Goal: Task Accomplishment & Management: Use online tool/utility

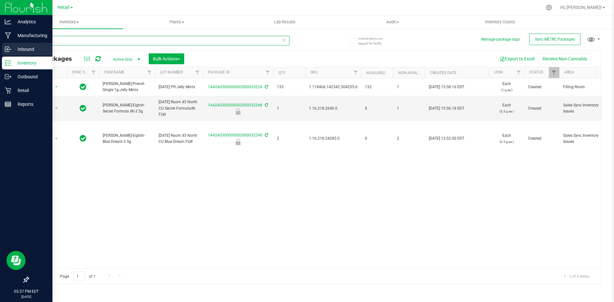
drag, startPoint x: 118, startPoint y: 37, endPoint x: 0, endPoint y: 51, distance: 118.5
click at [0, 51] on div "Analytics Manufacturing Inbound Inventory Outbound Retail Reports 05:37 PM EDT …" at bounding box center [307, 151] width 614 height 302
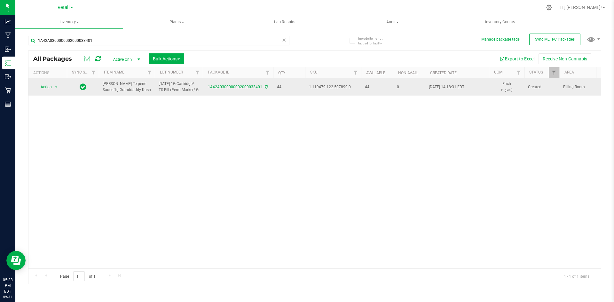
click at [329, 87] on span "1.119479.122.507899.0" at bounding box center [333, 87] width 48 height 6
copy span "1.119479.122.507899.0"
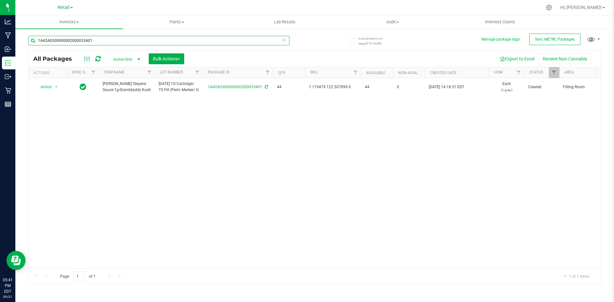
drag, startPoint x: 103, startPoint y: 40, endPoint x: 20, endPoint y: 47, distance: 83.8
click at [20, 47] on div "Include items not tagged for facility Manage package tags Sync METRC Packages 1…" at bounding box center [314, 125] width 599 height 195
drag, startPoint x: 110, startPoint y: 42, endPoint x: 241, endPoint y: 9, distance: 134.9
click at [1, 23] on div "Analytics Manufacturing Inbound Inventory Outbound Retail Reports 05:47 PM EDT …" at bounding box center [307, 151] width 614 height 302
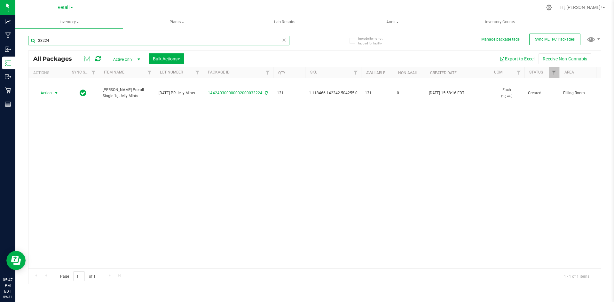
type input "33224"
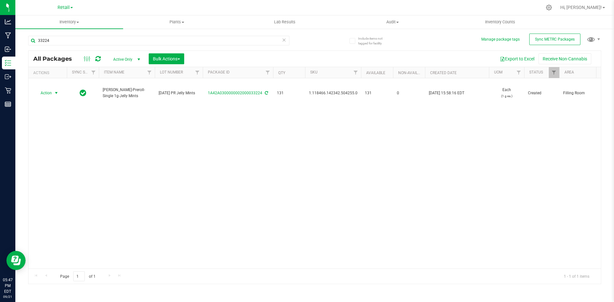
click at [52, 89] on span "Action" at bounding box center [43, 93] width 17 height 9
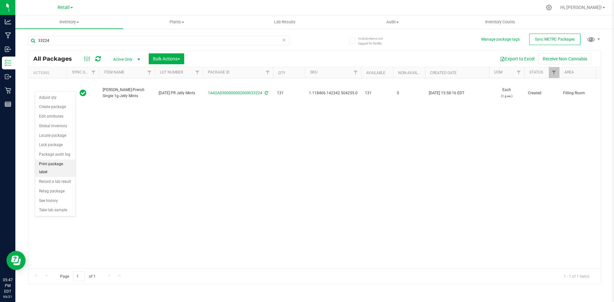
click at [59, 162] on li "Print package label" at bounding box center [55, 169] width 40 height 18
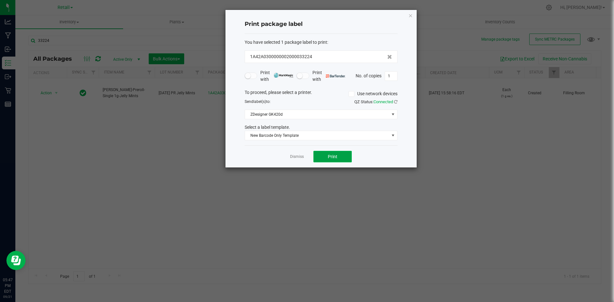
click at [341, 159] on button "Print" at bounding box center [333, 157] width 38 height 12
